Goal: Task Accomplishment & Management: Use online tool/utility

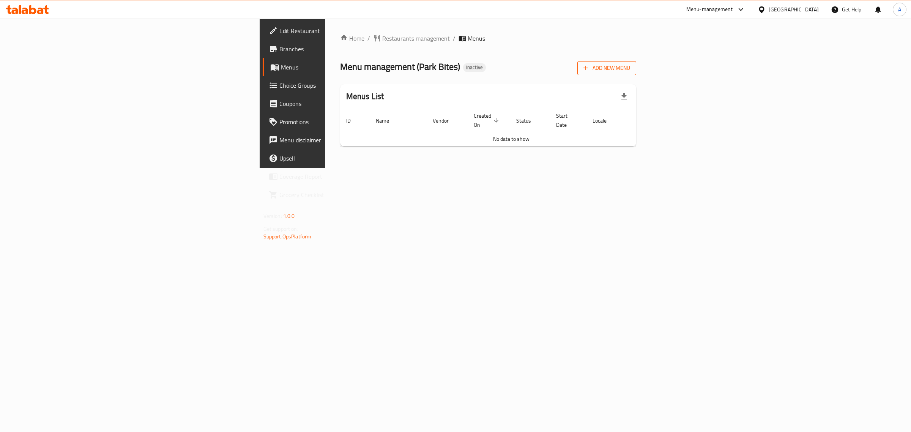
click at [630, 67] on span "Add New Menu" at bounding box center [607, 67] width 47 height 9
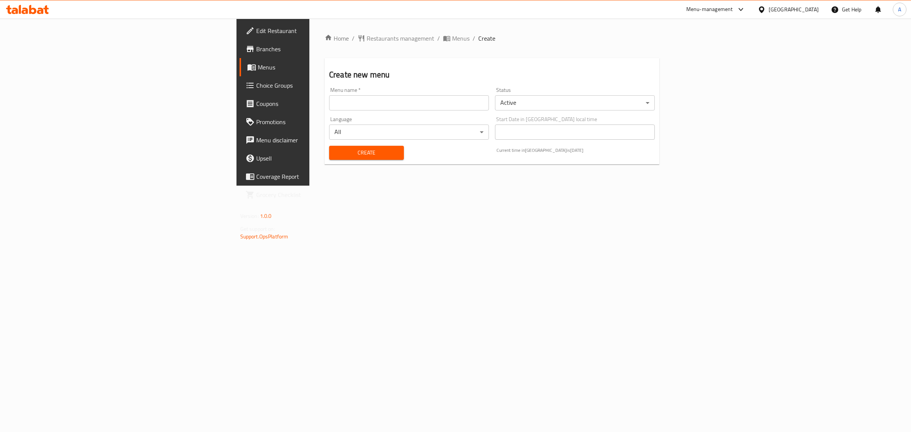
click at [431, 104] on input "text" at bounding box center [409, 102] width 160 height 15
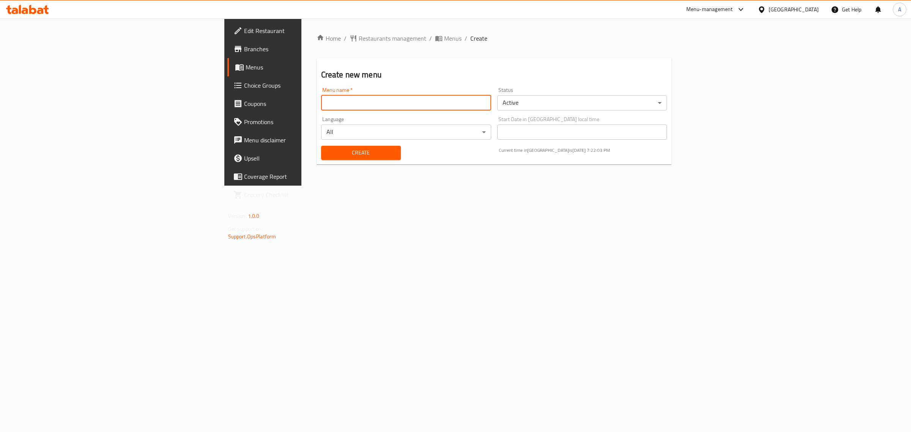
type input "1"
click at [327, 156] on span "Create" at bounding box center [361, 152] width 68 height 9
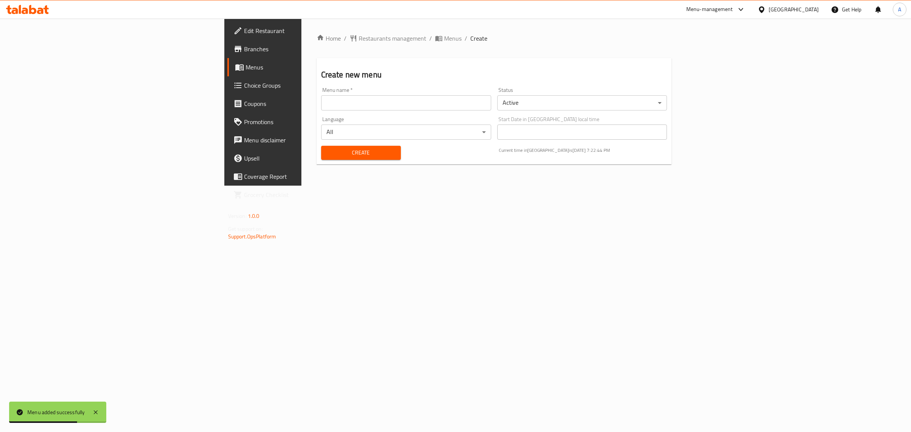
click at [246, 63] on span "Menus" at bounding box center [308, 67] width 125 height 9
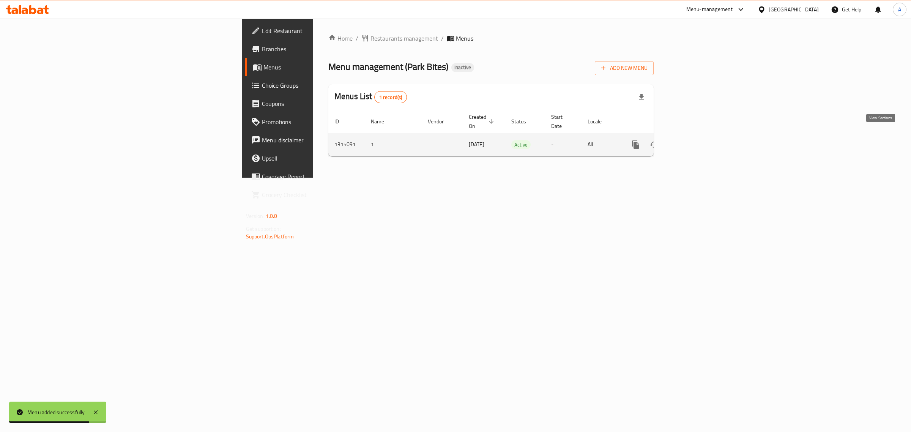
click at [700, 137] on link "enhanced table" at bounding box center [690, 145] width 18 height 18
